Goal: Use online tool/utility: Utilize a website feature to perform a specific function

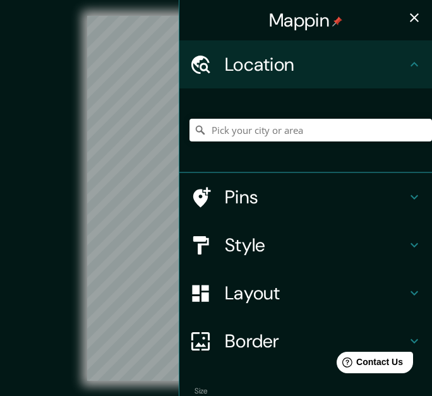
click at [240, 115] on div at bounding box center [311, 130] width 243 height 63
click at [250, 131] on input "Pick your city or area" at bounding box center [311, 130] width 243 height 23
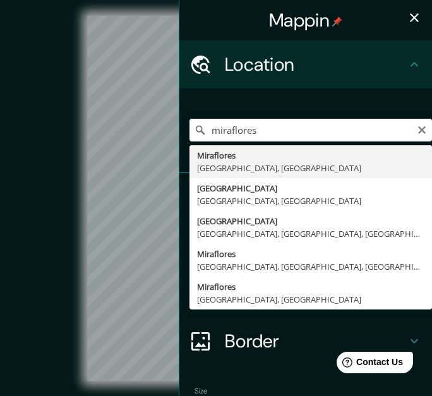
type input "[GEOGRAPHIC_DATA], [GEOGRAPHIC_DATA], [GEOGRAPHIC_DATA]"
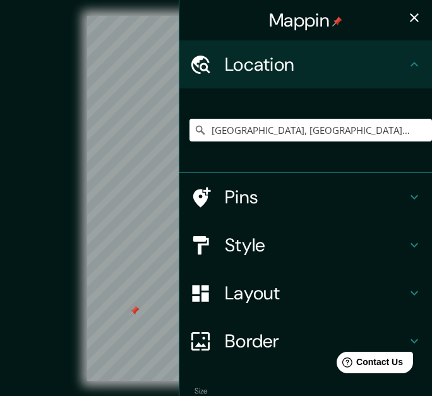
click at [402, 27] on button "button" at bounding box center [414, 17] width 25 height 25
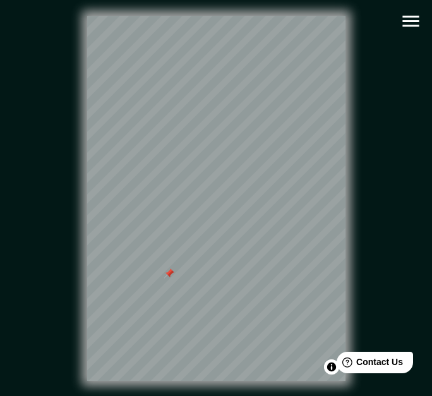
click at [414, 28] on icon "button" at bounding box center [411, 21] width 22 height 22
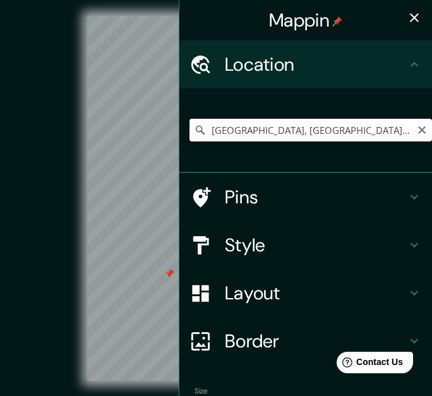
click at [366, 128] on input "[GEOGRAPHIC_DATA], [GEOGRAPHIC_DATA], [GEOGRAPHIC_DATA]" at bounding box center [311, 130] width 243 height 23
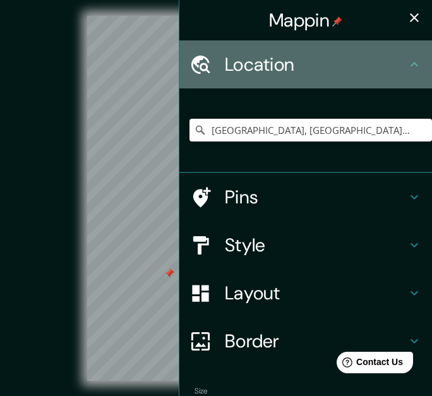
click at [358, 63] on h4 "Location" at bounding box center [316, 64] width 182 height 23
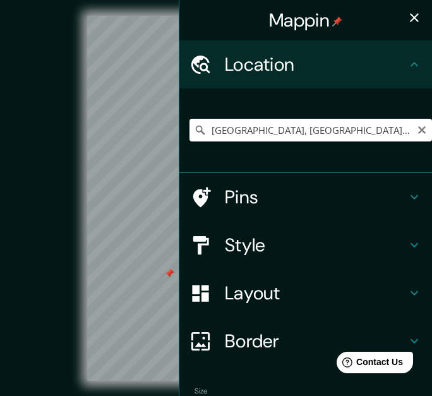
click at [364, 126] on input "[GEOGRAPHIC_DATA], [GEOGRAPHIC_DATA], [GEOGRAPHIC_DATA]" at bounding box center [311, 130] width 243 height 23
click at [418, 131] on icon "Clear" at bounding box center [422, 130] width 8 height 8
click at [389, 131] on input "Pick your city or area" at bounding box center [311, 130] width 243 height 23
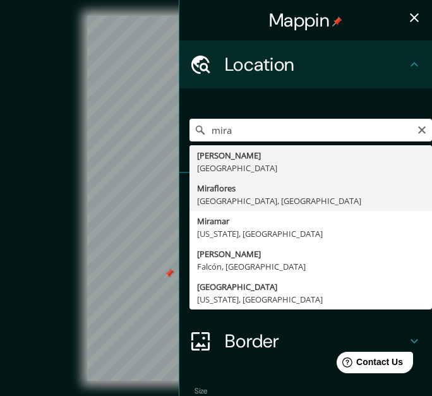
type input "[GEOGRAPHIC_DATA], [GEOGRAPHIC_DATA], [GEOGRAPHIC_DATA]"
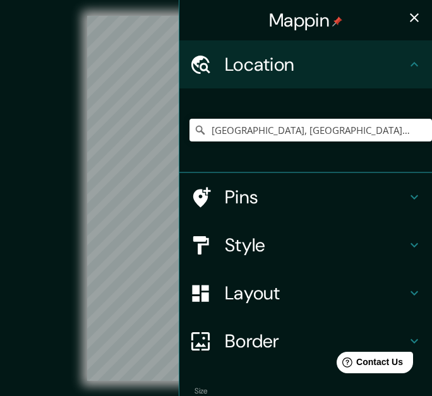
click at [407, 24] on icon "button" at bounding box center [414, 17] width 15 height 15
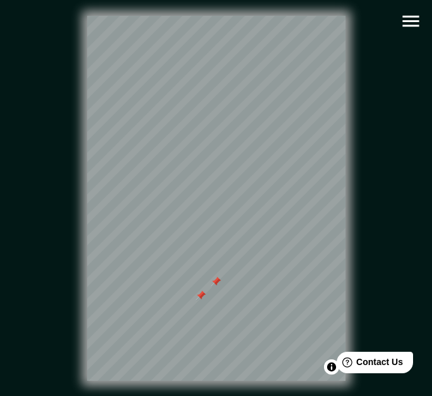
click at [401, 18] on icon "button" at bounding box center [411, 21] width 22 height 22
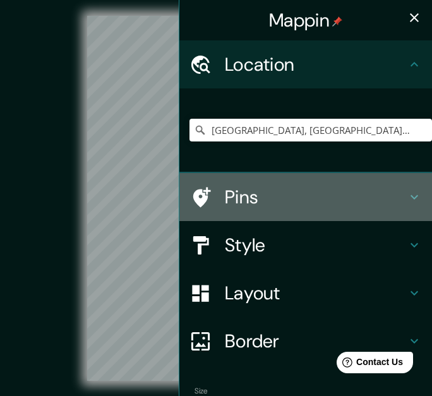
click at [392, 196] on h4 "Pins" at bounding box center [316, 197] width 182 height 23
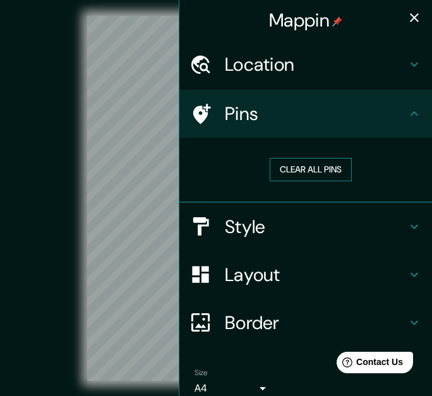
click at [325, 171] on button "Clear all pins" at bounding box center [311, 169] width 82 height 23
click at [409, 27] on button "button" at bounding box center [414, 17] width 25 height 25
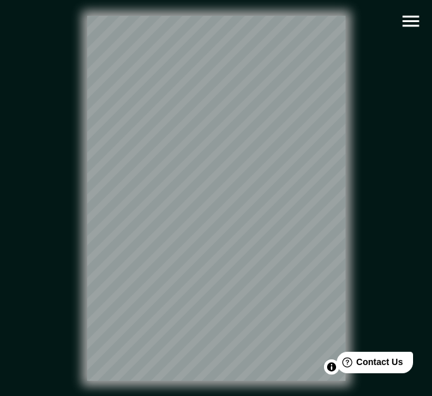
click at [409, 20] on icon "button" at bounding box center [411, 21] width 22 height 22
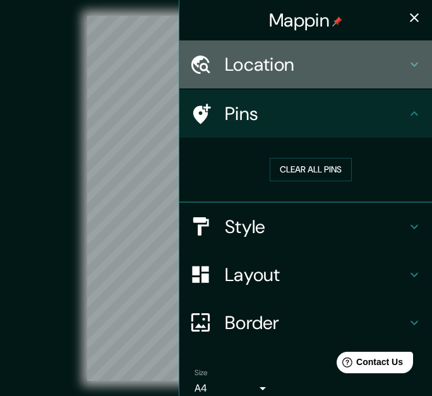
click at [297, 63] on h4 "Location" at bounding box center [316, 64] width 182 height 23
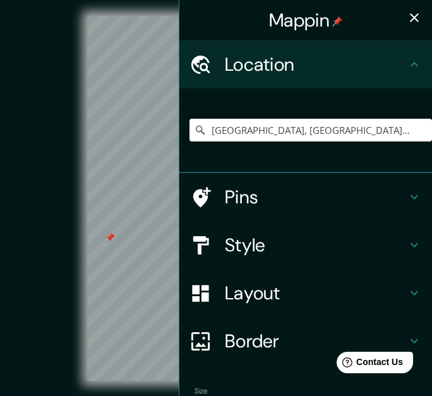
click at [402, 26] on button "button" at bounding box center [414, 17] width 25 height 25
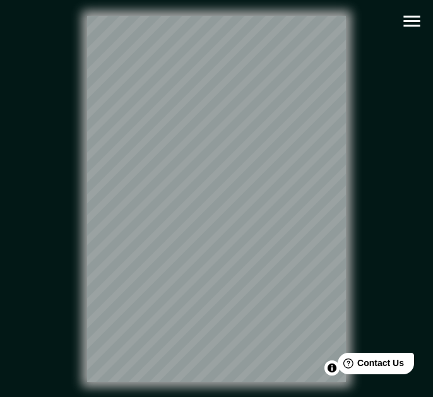
click at [399, 14] on button "button" at bounding box center [412, 21] width 32 height 32
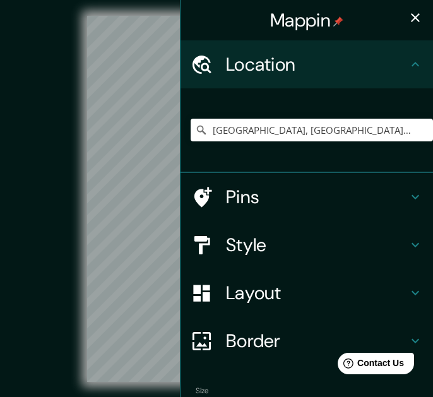
click at [283, 243] on h4 "Style" at bounding box center [317, 245] width 182 height 23
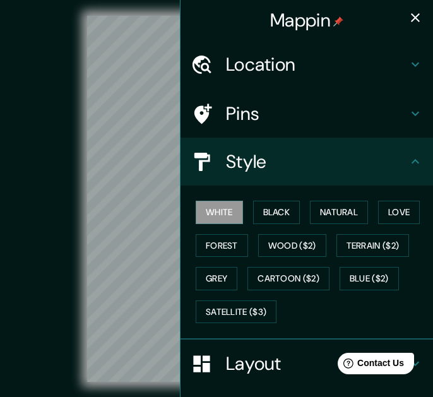
click at [279, 353] on h4 "Layout" at bounding box center [317, 364] width 182 height 23
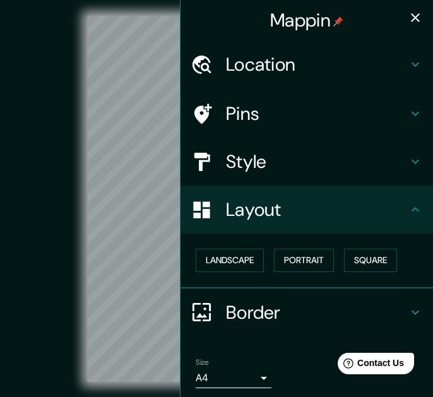
click at [309, 248] on div "Landscape [GEOGRAPHIC_DATA]" at bounding box center [312, 260] width 243 height 33
click at [310, 258] on button "Portrait" at bounding box center [304, 260] width 60 height 23
click at [310, 257] on button "Portrait" at bounding box center [304, 260] width 60 height 23
click at [370, 247] on div "Landscape [GEOGRAPHIC_DATA]" at bounding box center [312, 260] width 243 height 33
click at [372, 252] on button "Square" at bounding box center [370, 260] width 53 height 23
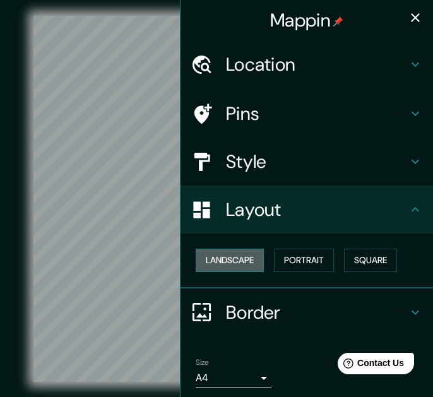
click at [235, 262] on button "Landscape" at bounding box center [230, 260] width 68 height 23
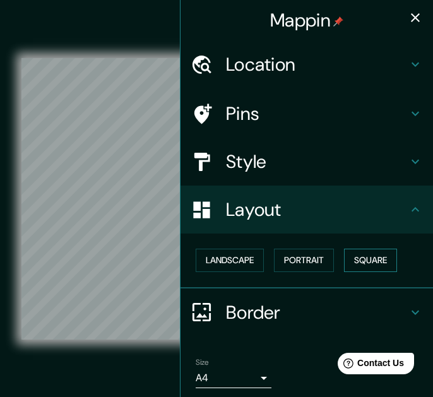
click at [357, 258] on button "Square" at bounding box center [370, 260] width 53 height 23
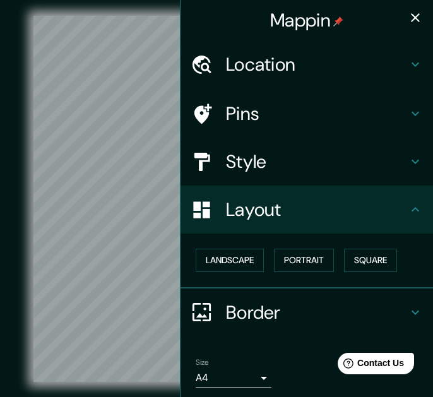
click at [414, 27] on div "Mappin" at bounding box center [307, 20] width 253 height 40
click at [408, 20] on icon "button" at bounding box center [415, 17] width 15 height 15
